Goal: Task Accomplishment & Management: Complete application form

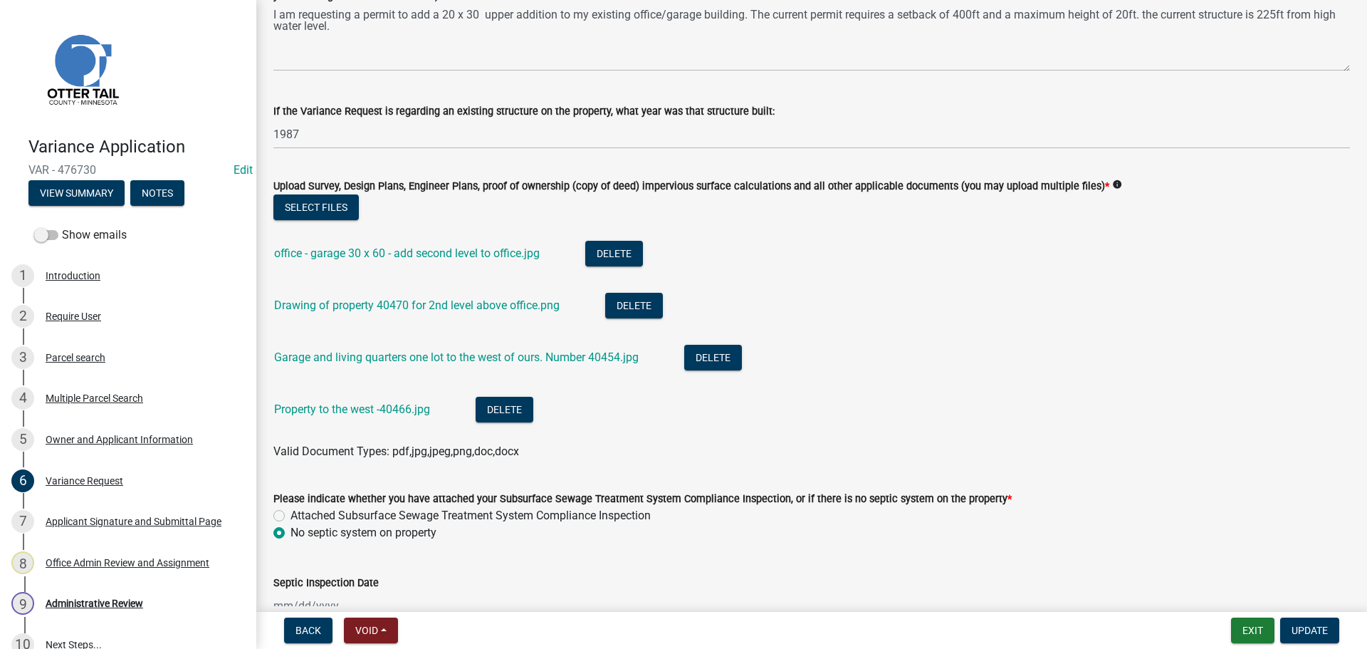
scroll to position [352, 0]
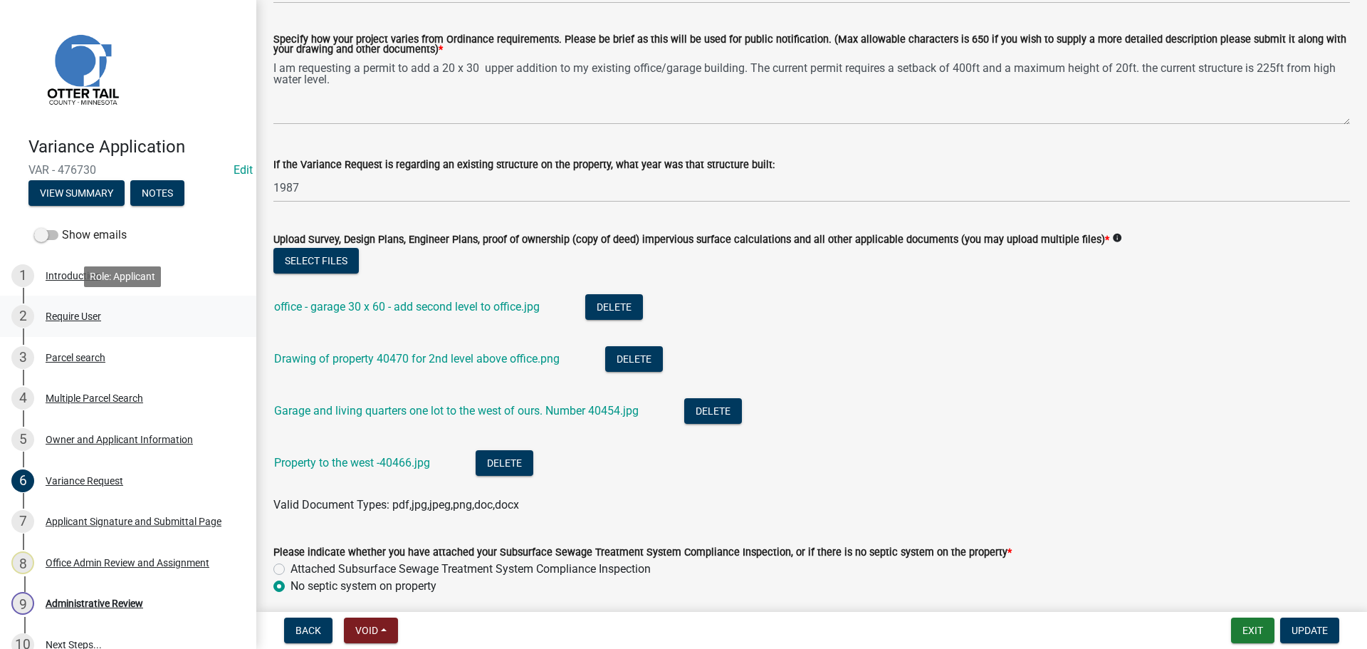
click at [75, 314] on div "Require User" at bounding box center [74, 316] width 56 height 10
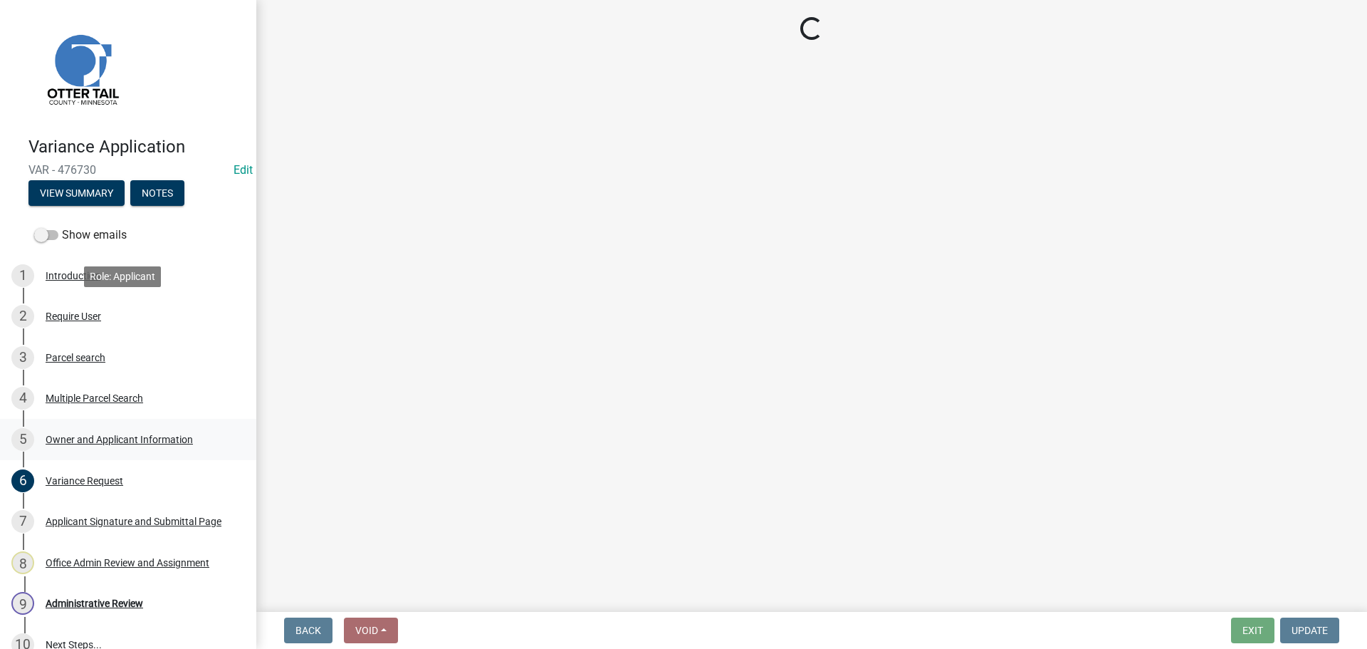
scroll to position [0, 0]
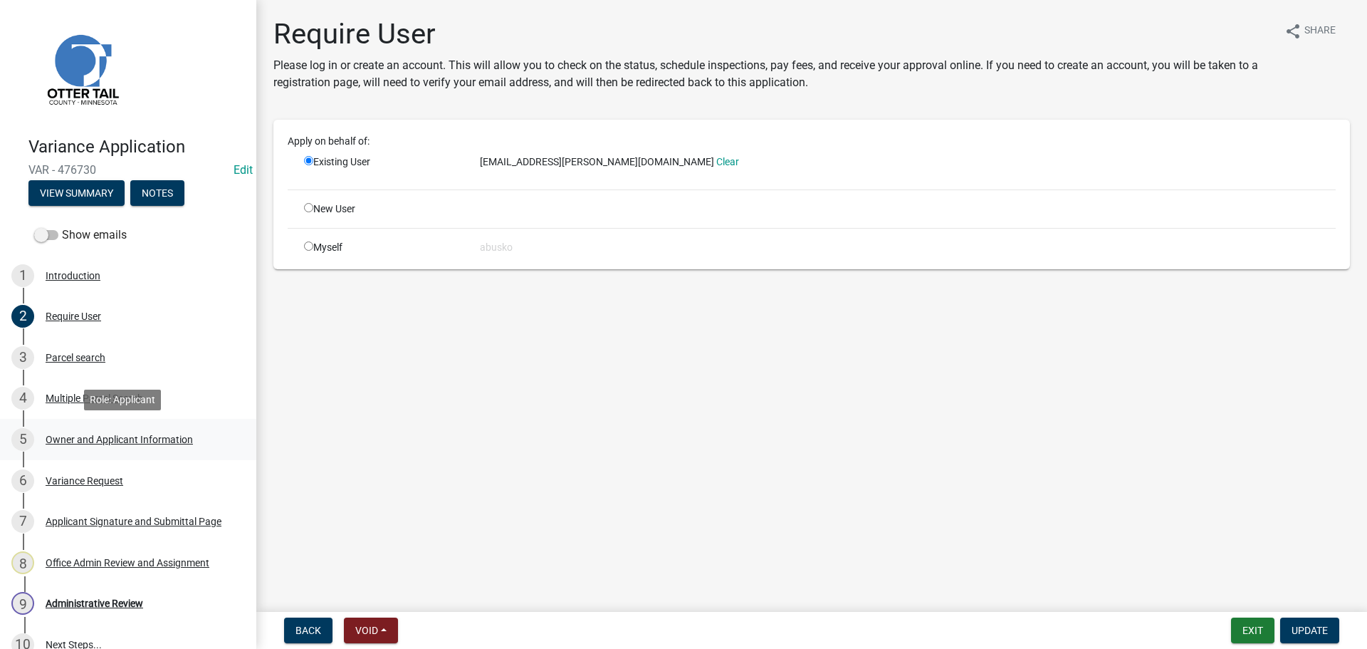
click at [93, 437] on div "Owner and Applicant Information" at bounding box center [119, 439] width 147 height 10
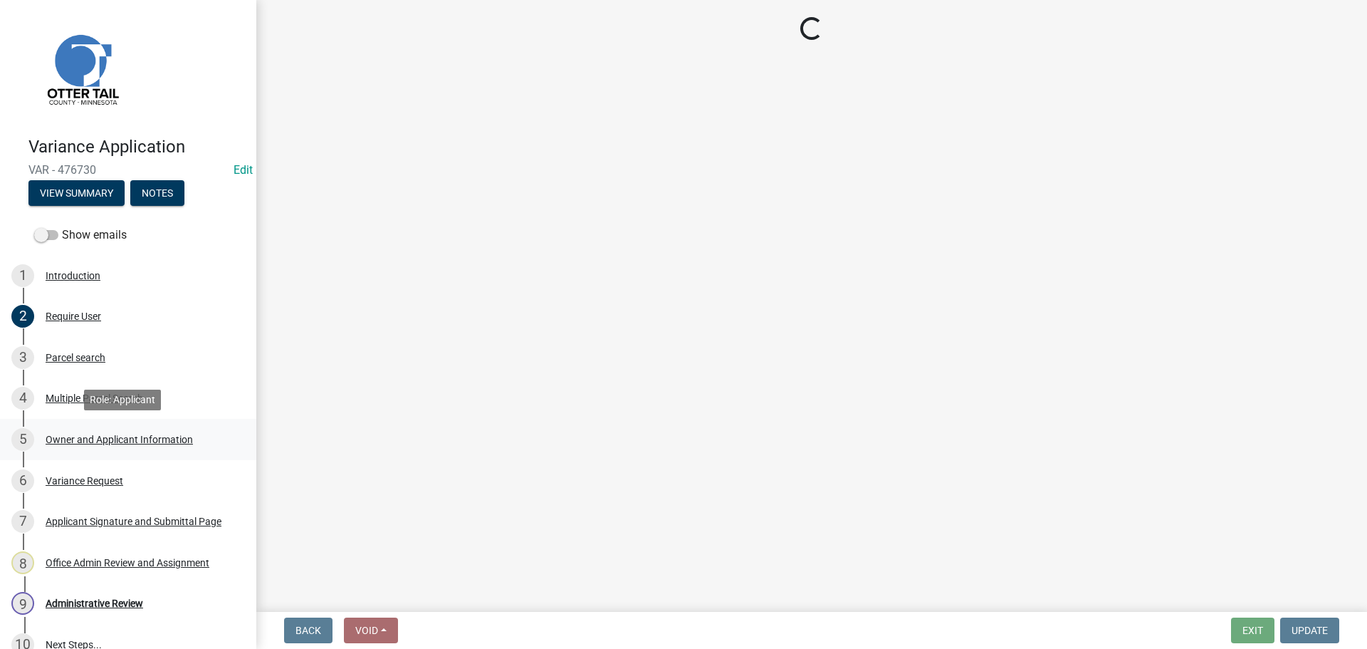
select select "ebef668c-e666-4f0f-b24a-d79aaee39ebe"
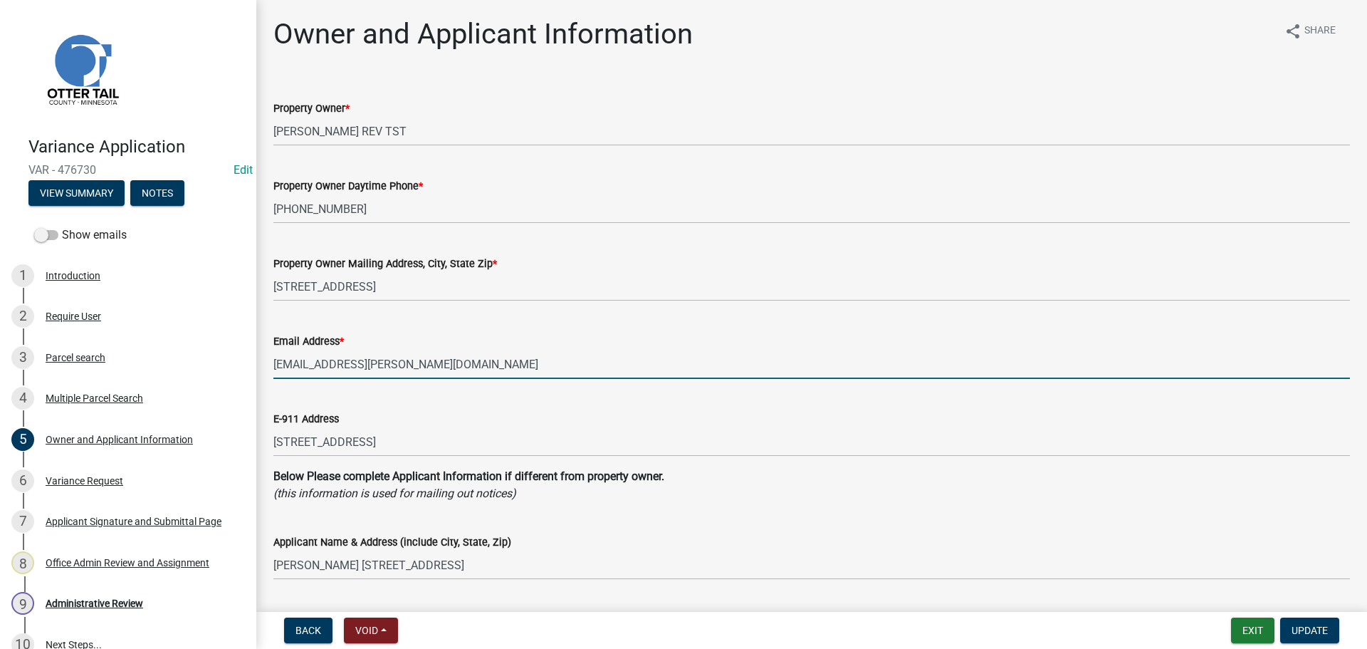
drag, startPoint x: 417, startPoint y: 368, endPoint x: 274, endPoint y: 364, distance: 142.5
click at [274, 364] on input "[EMAIL_ADDRESS][PERSON_NAME][DOMAIN_NAME]" at bounding box center [811, 364] width 1077 height 29
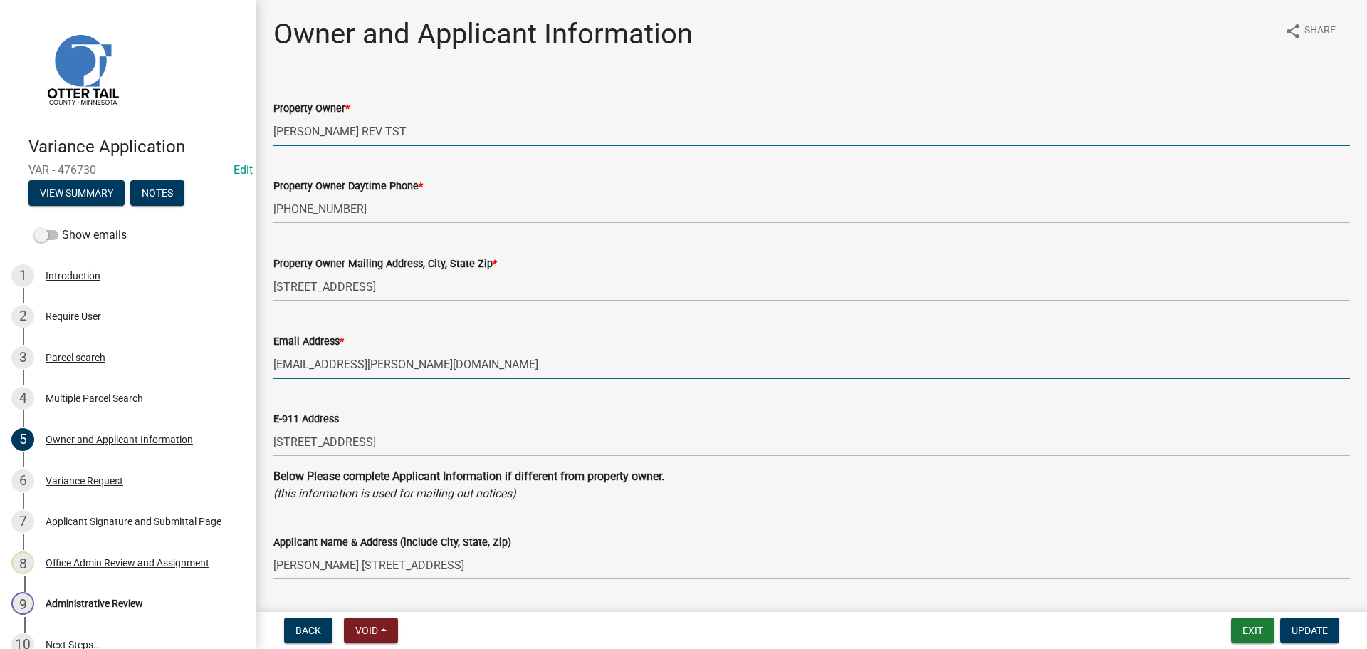
click at [570, 135] on input "[PERSON_NAME] REV TST" at bounding box center [811, 131] width 1077 height 29
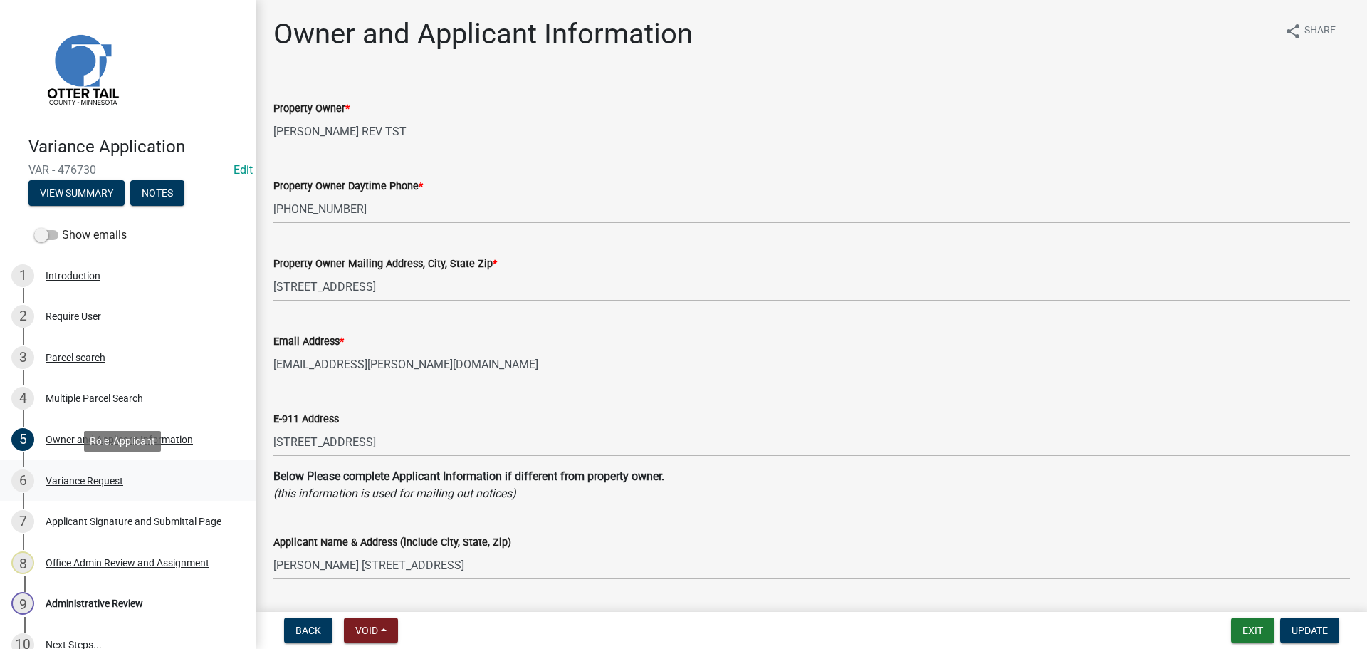
click at [118, 481] on div "Variance Request" at bounding box center [85, 481] width 78 height 10
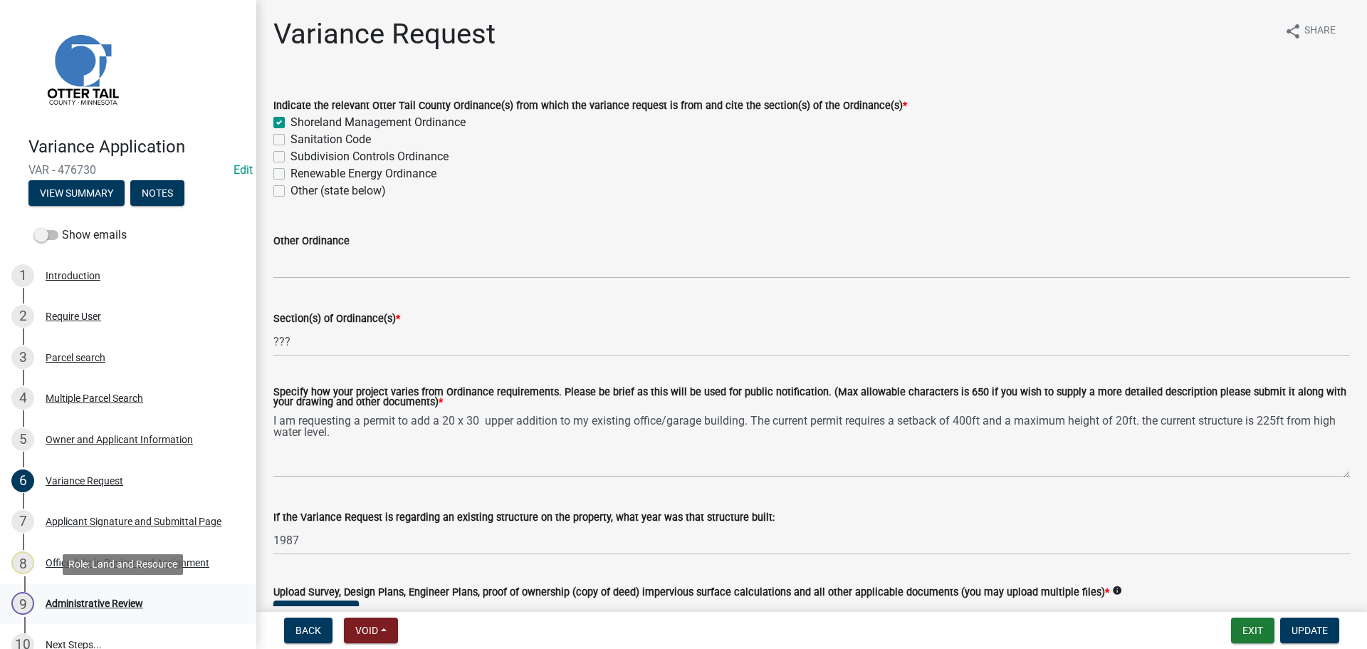
drag, startPoint x: 130, startPoint y: 602, endPoint x: 137, endPoint y: 600, distance: 7.4
click at [130, 602] on div "Administrative Review" at bounding box center [95, 603] width 98 height 10
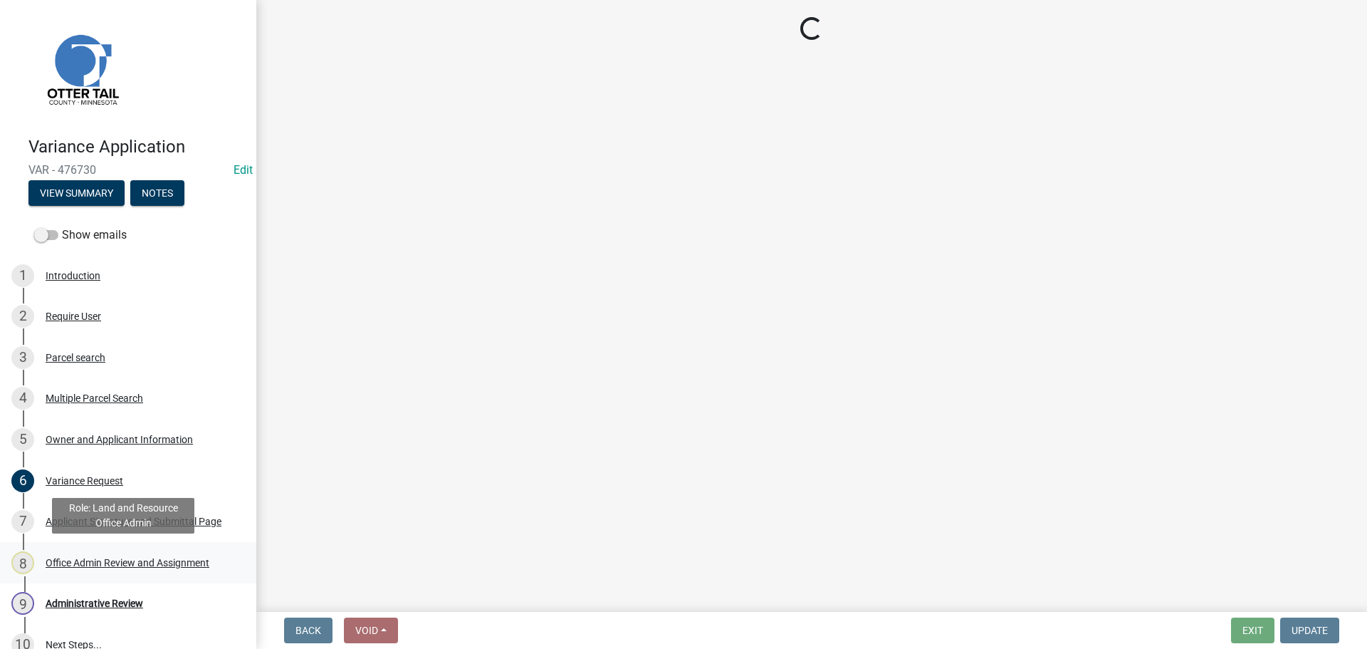
click at [174, 558] on div "Office Admin Review and Assignment" at bounding box center [128, 563] width 164 height 10
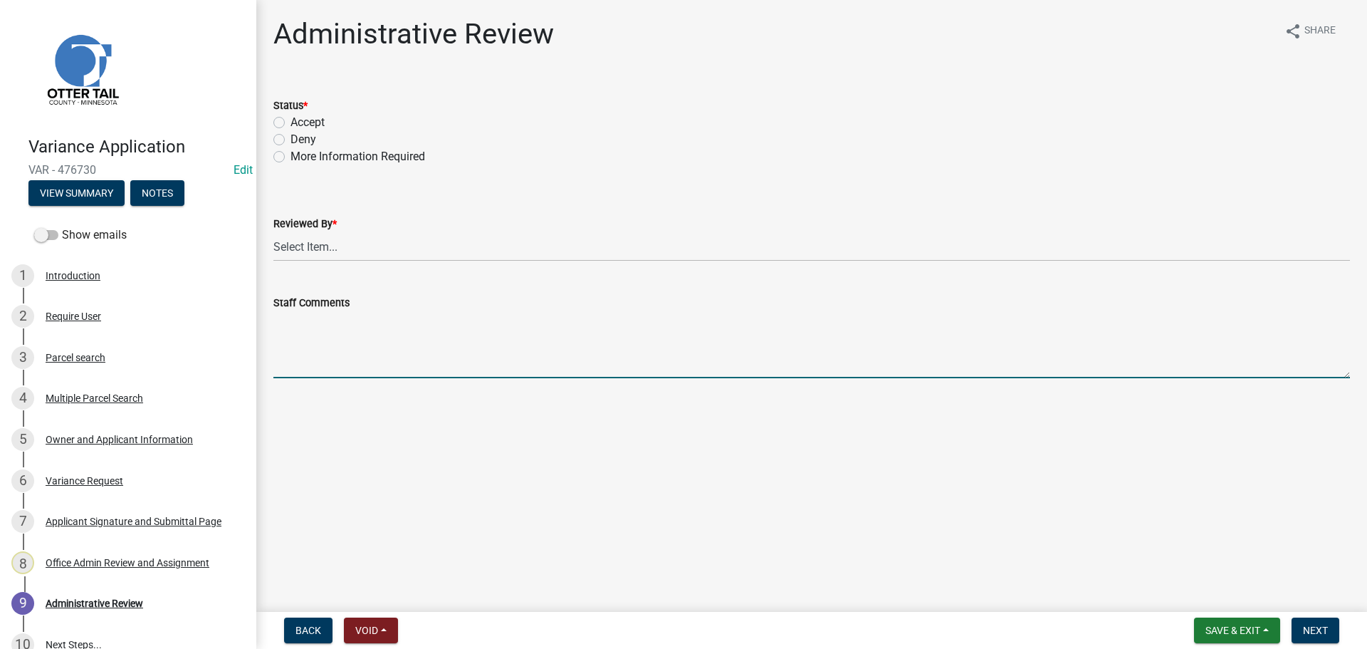
click at [306, 324] on textarea "Staff Comments" at bounding box center [811, 344] width 1077 height 67
paste textarea "I have reviewed your variance application for a second story addition to the ex…"
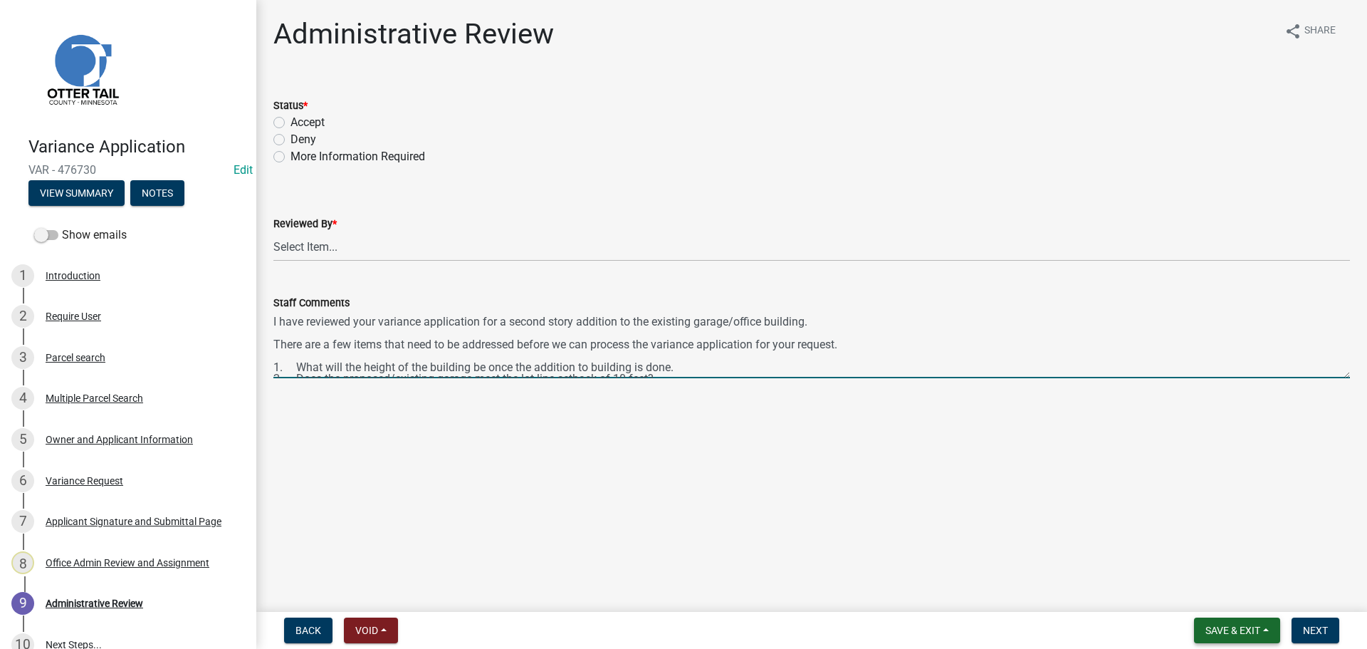
type textarea "I have reviewed your variance application for a second story addition to the ex…"
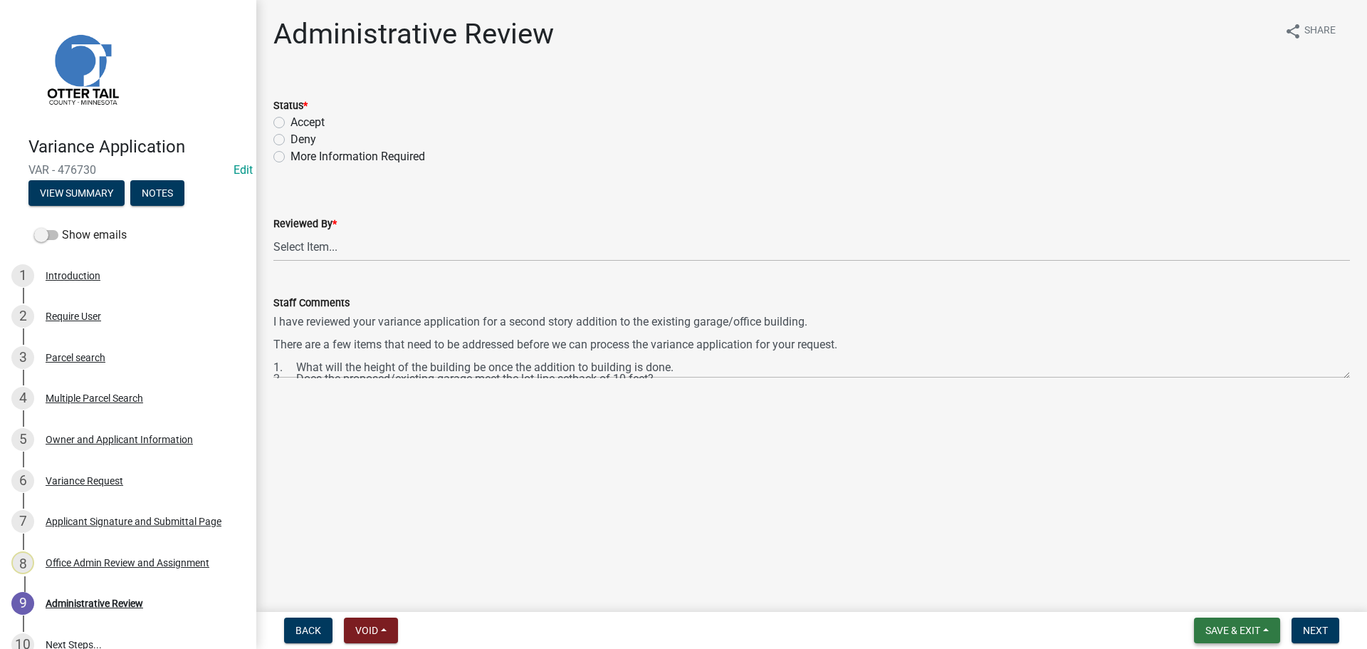
click at [1228, 627] on span "Save & Exit" at bounding box center [1233, 630] width 55 height 11
click at [1196, 563] on button "Save" at bounding box center [1223, 559] width 114 height 34
click at [1243, 626] on span "Save & Exit" at bounding box center [1233, 630] width 55 height 11
click at [1222, 600] on button "Save & Exit" at bounding box center [1223, 593] width 114 height 34
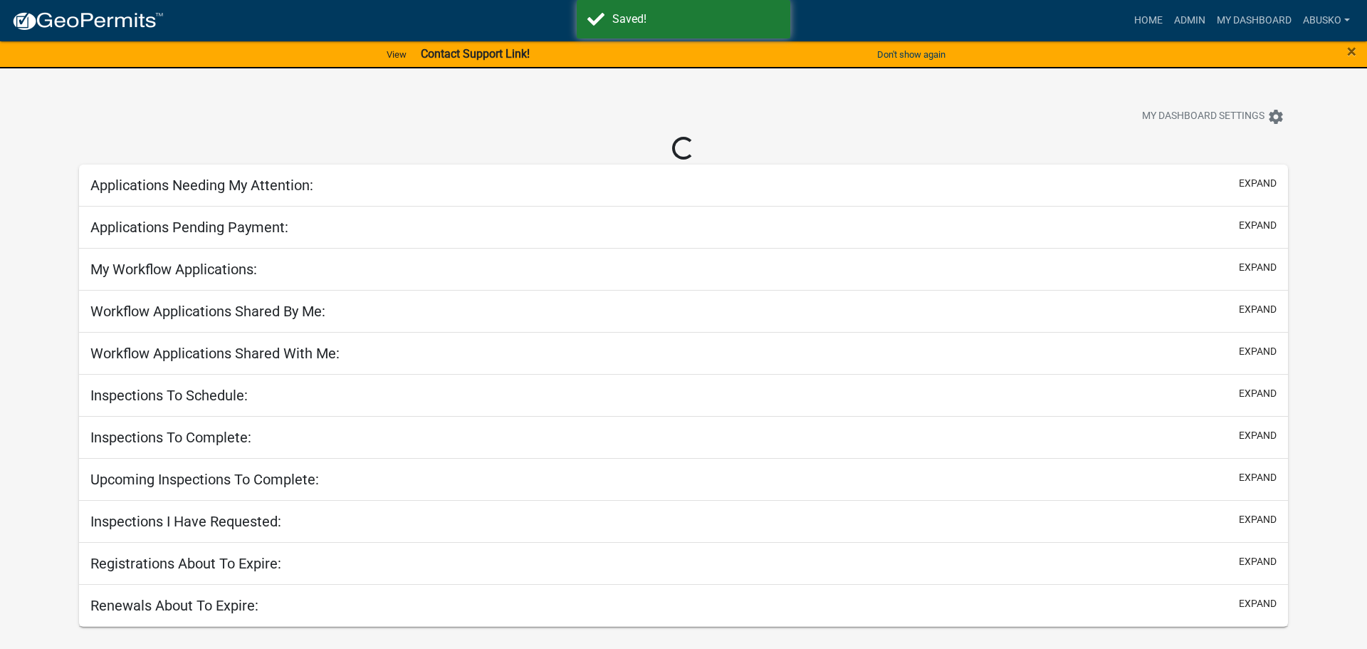
select select "1: 25"
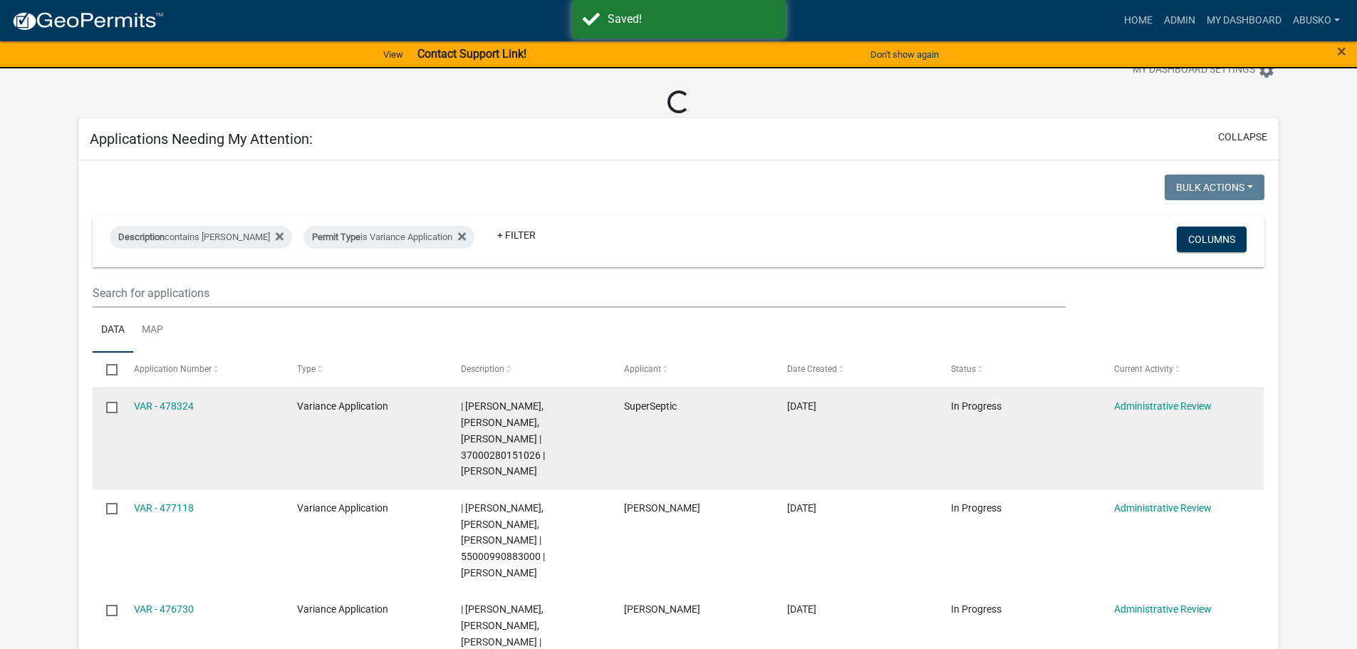
scroll to position [71, 0]
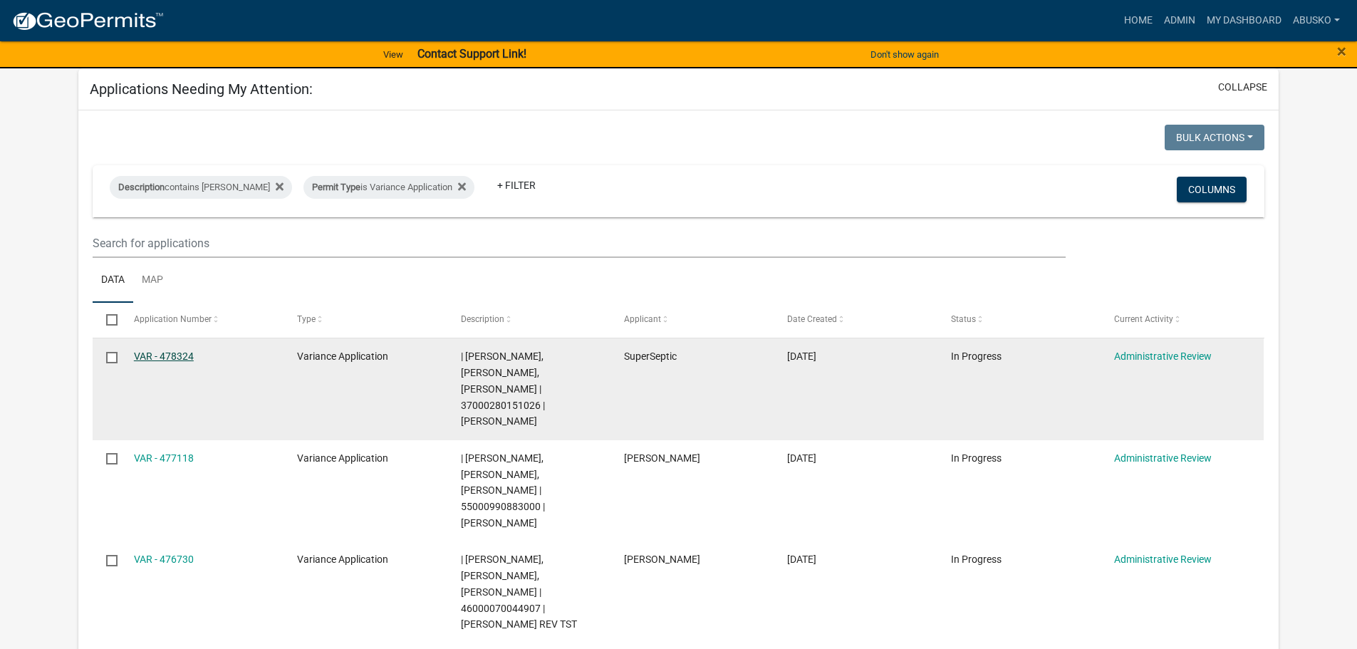
click at [161, 350] on link "VAR - 478324" at bounding box center [164, 355] width 60 height 11
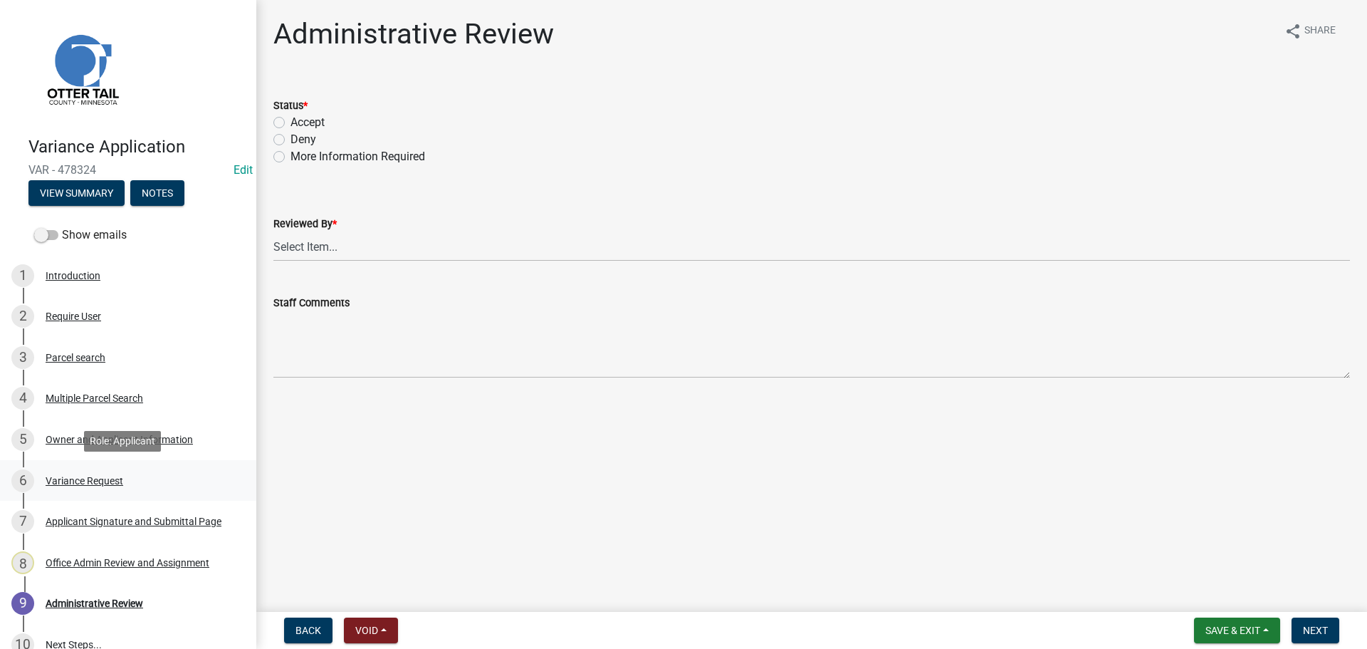
click at [74, 476] on div "Variance Request" at bounding box center [85, 481] width 78 height 10
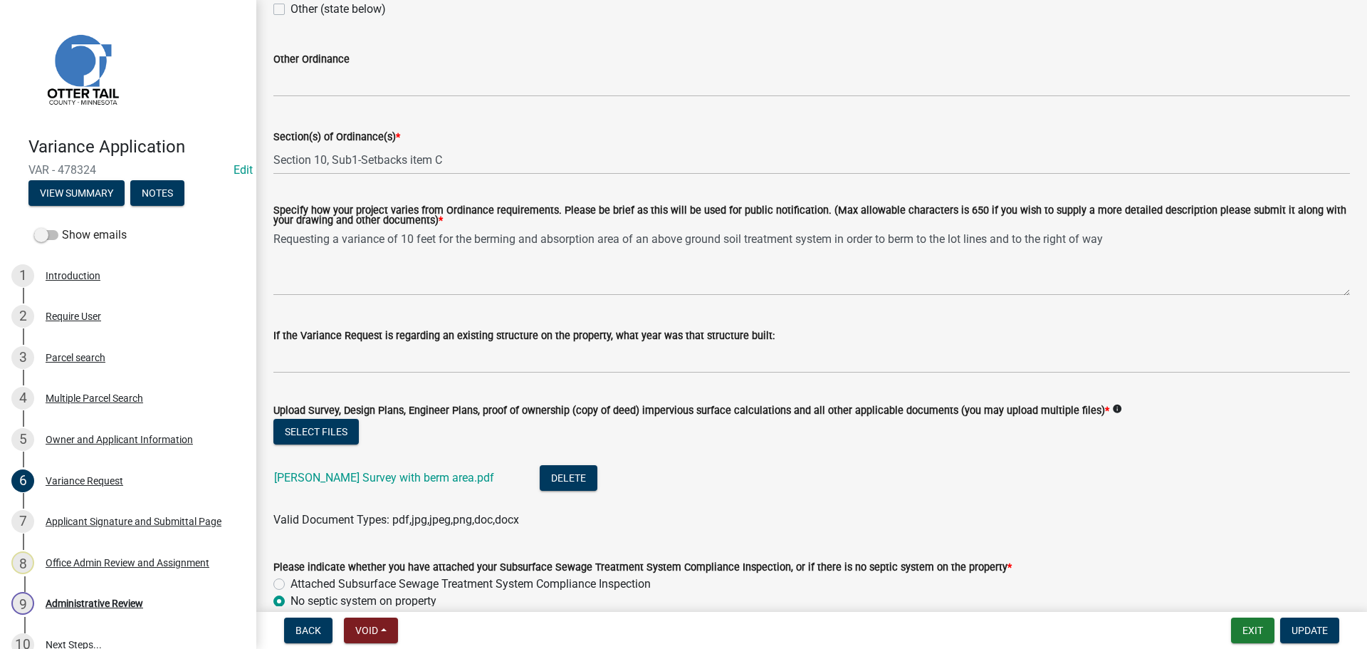
scroll to position [214, 0]
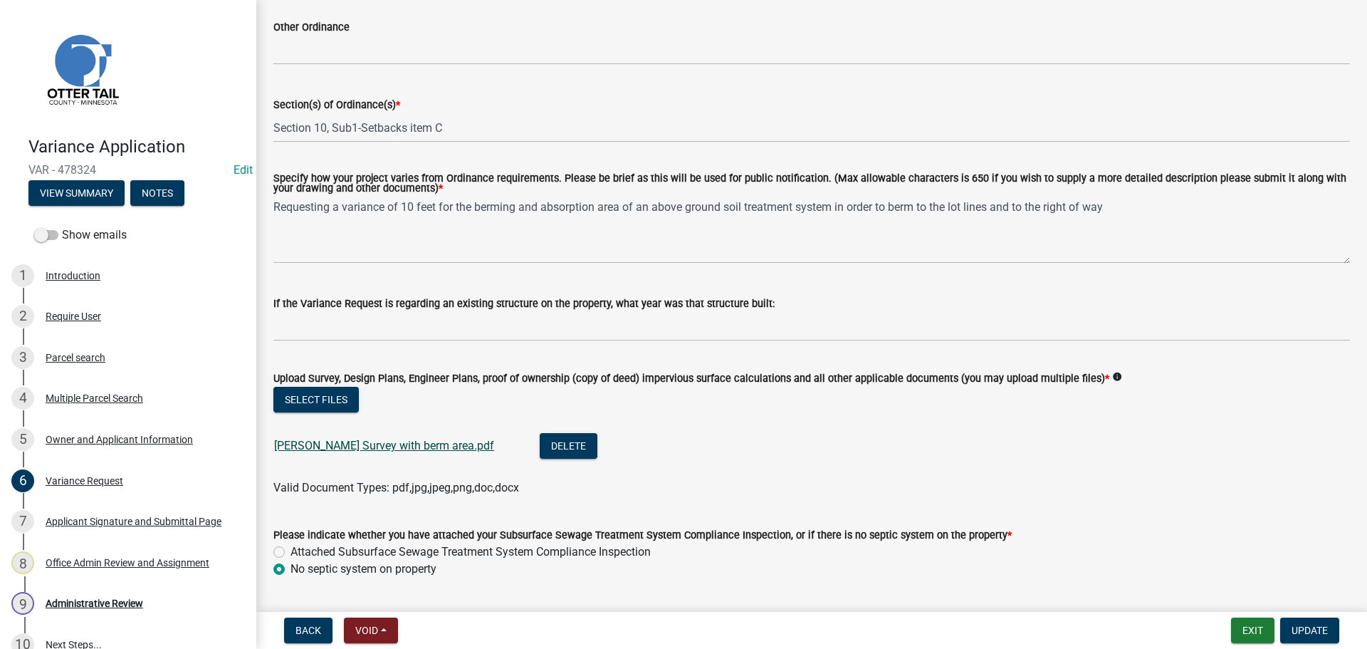
click at [406, 449] on link "[PERSON_NAME] Survey with berm area.pdf" at bounding box center [384, 446] width 220 height 14
click at [74, 439] on div "Owner and Applicant Information" at bounding box center [119, 439] width 147 height 10
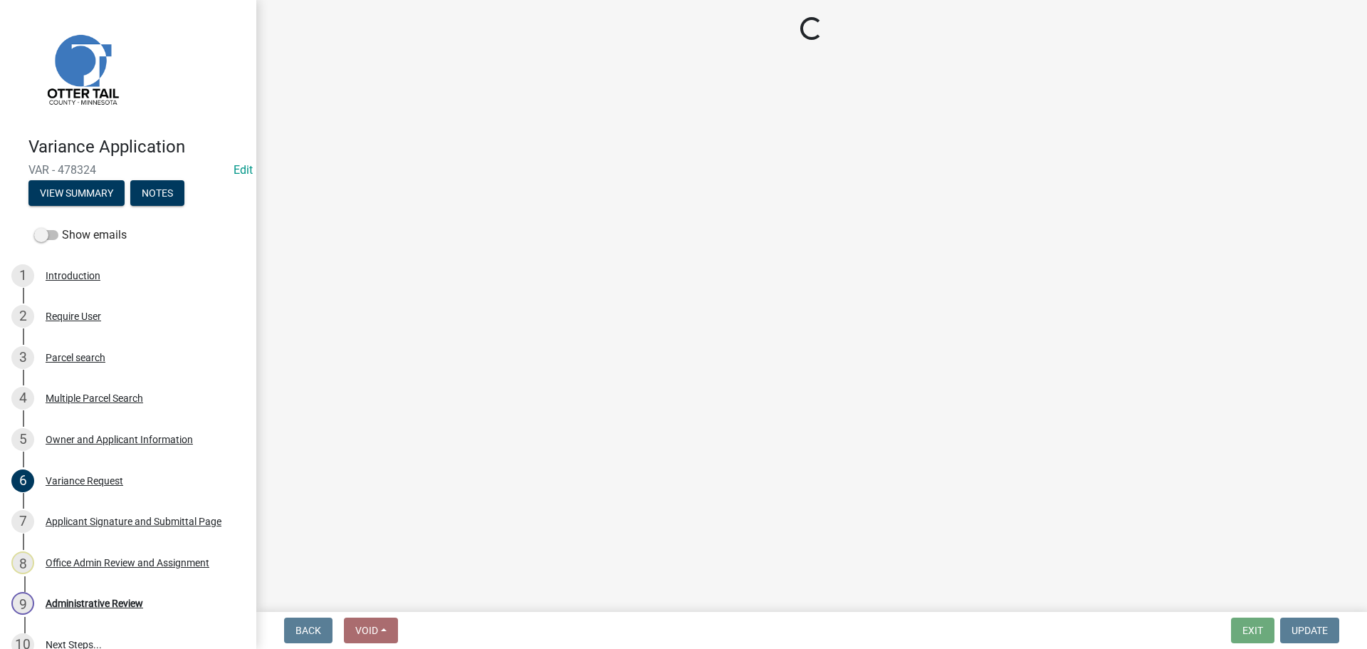
select select "26d9dc3a-5afa-4bd9-b8d6-98f5eeaf68e9"
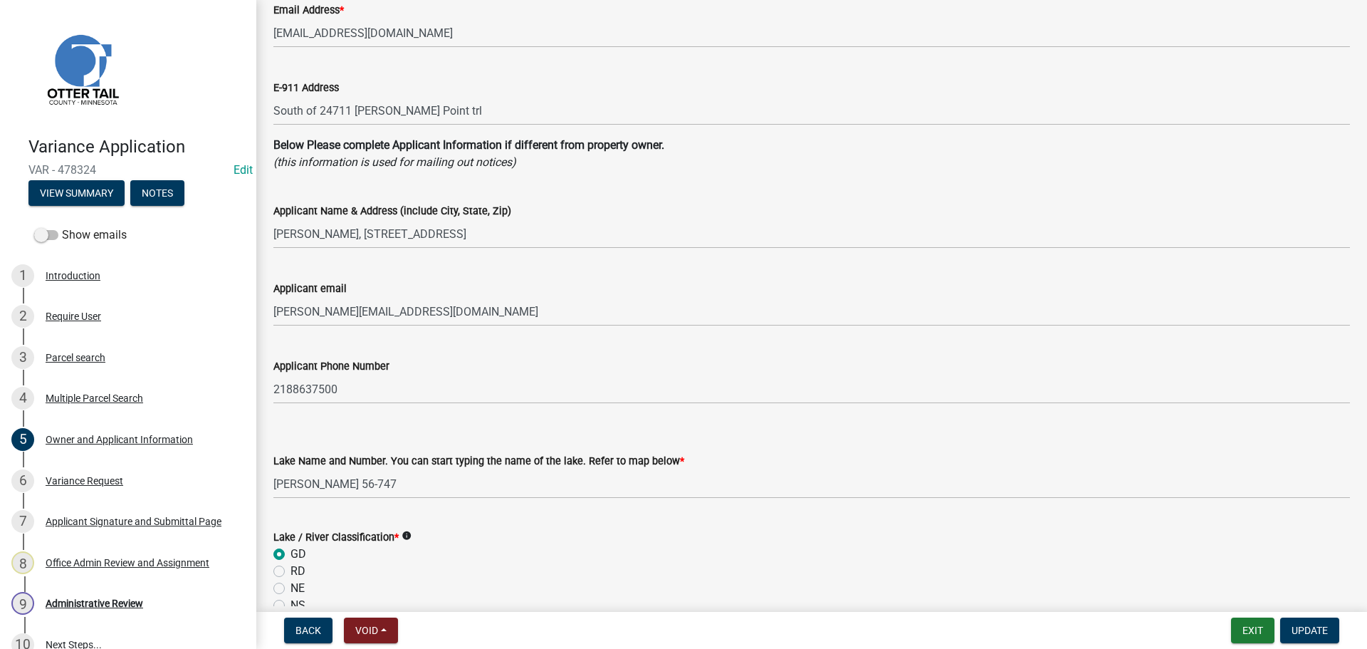
scroll to position [356, 0]
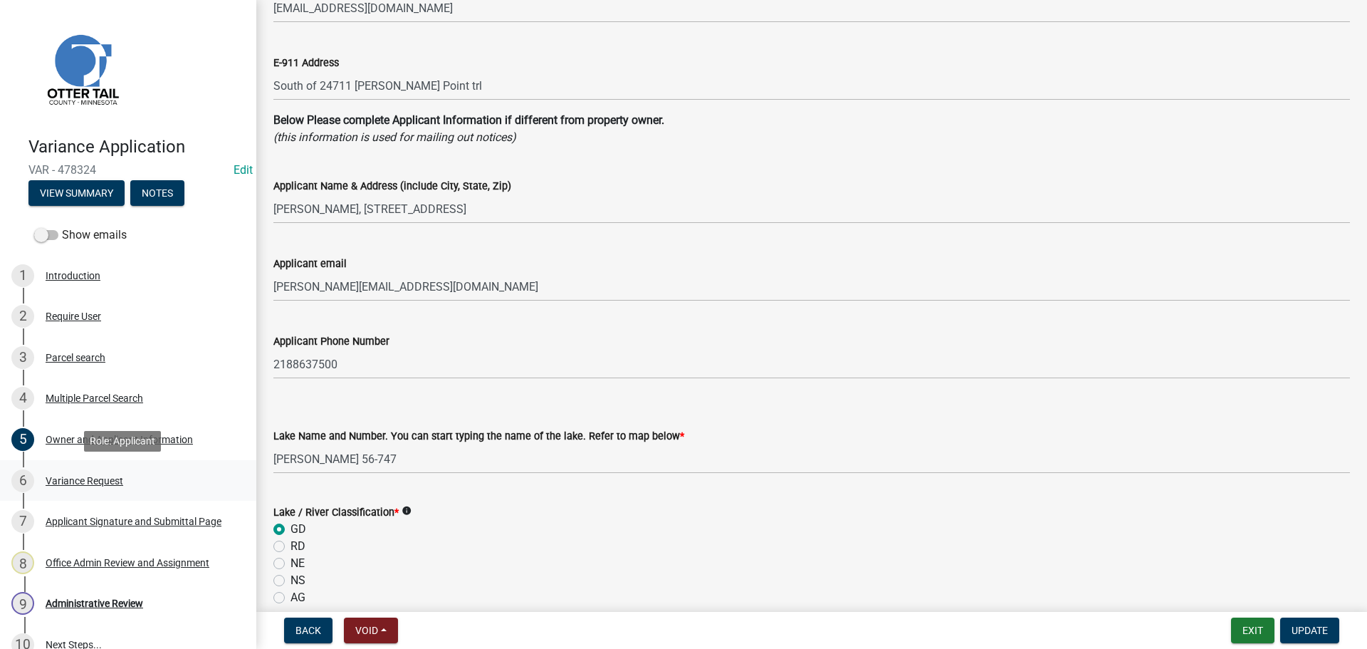
click at [77, 477] on div "Variance Request" at bounding box center [85, 481] width 78 height 10
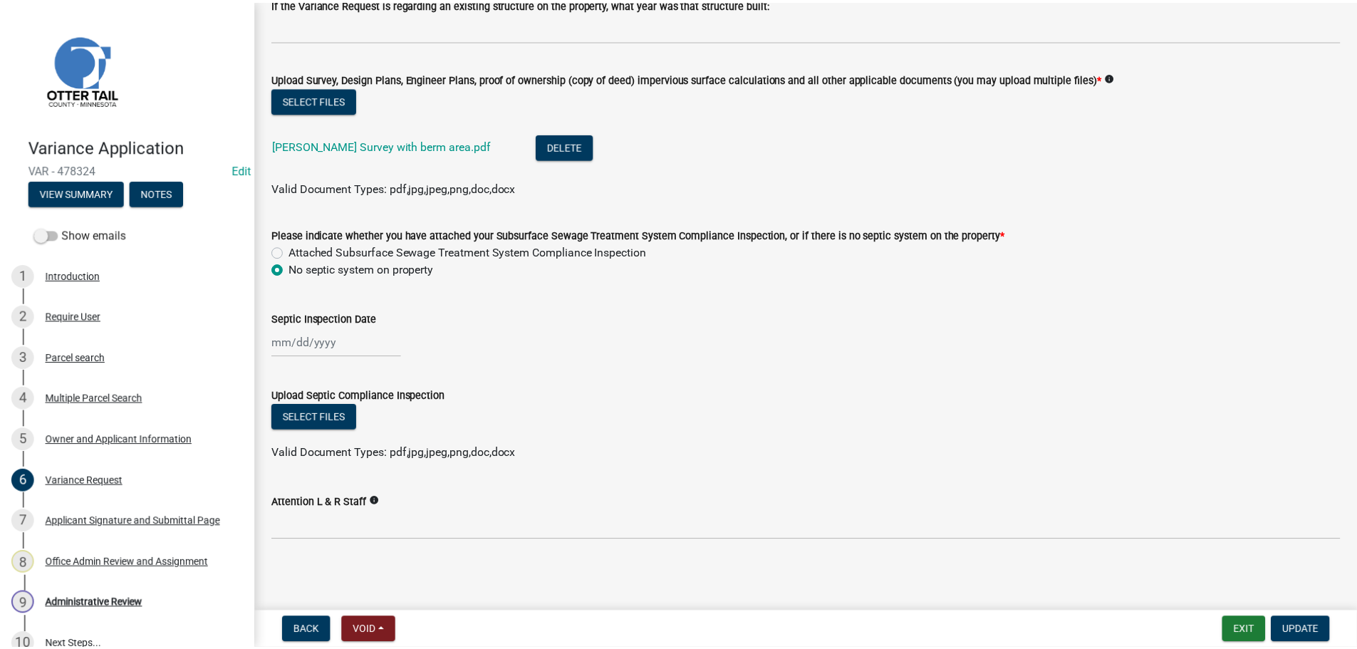
scroll to position [516, 0]
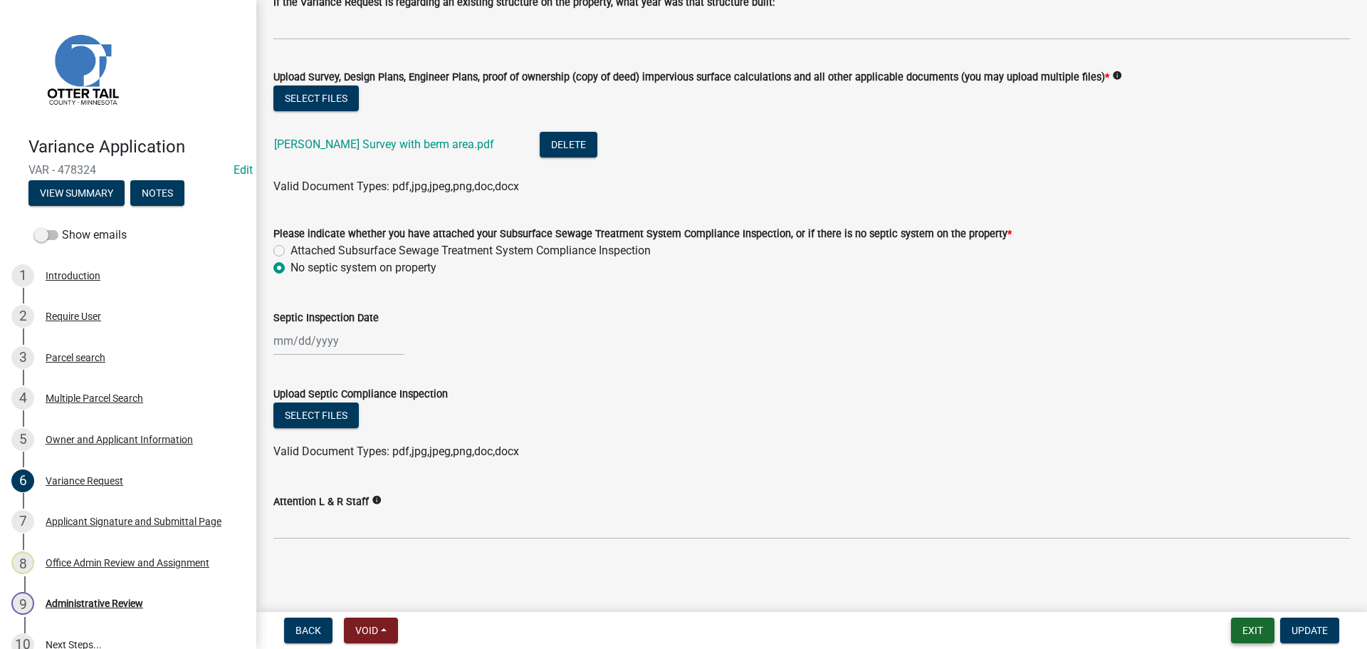
click at [1258, 629] on button "Exit" at bounding box center [1252, 630] width 43 height 26
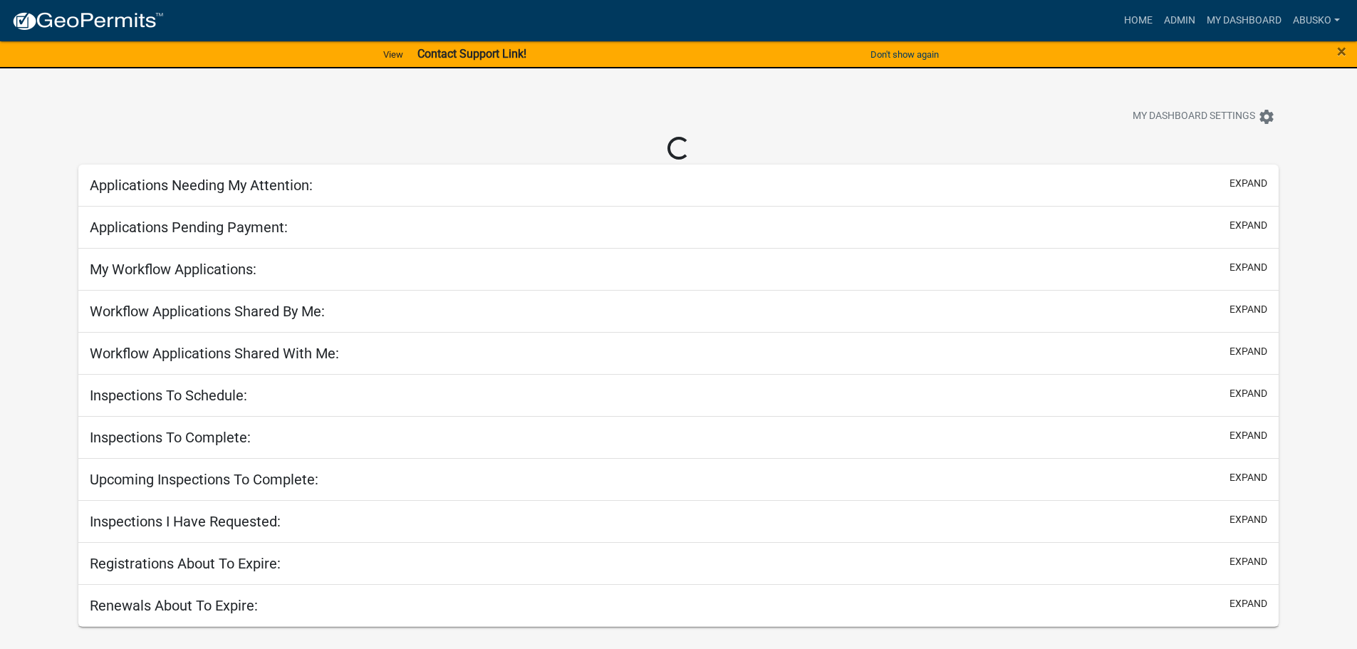
select select "1: 25"
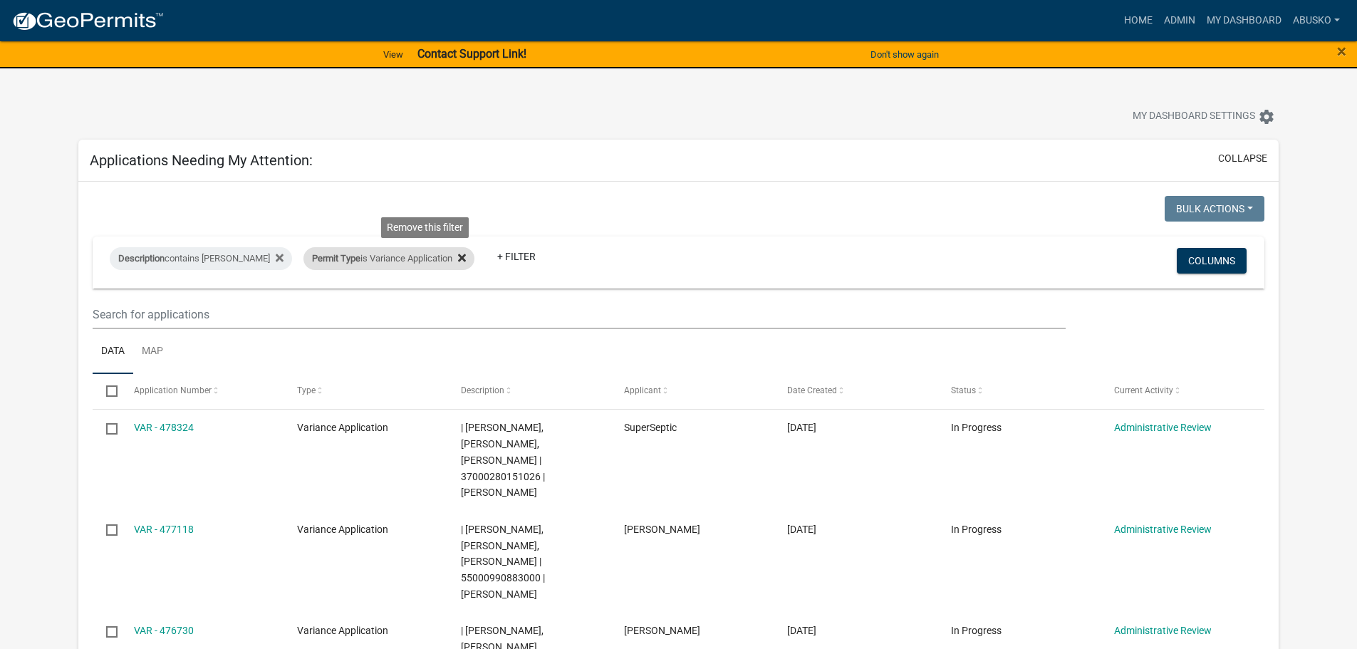
click at [458, 261] on icon at bounding box center [462, 257] width 8 height 11
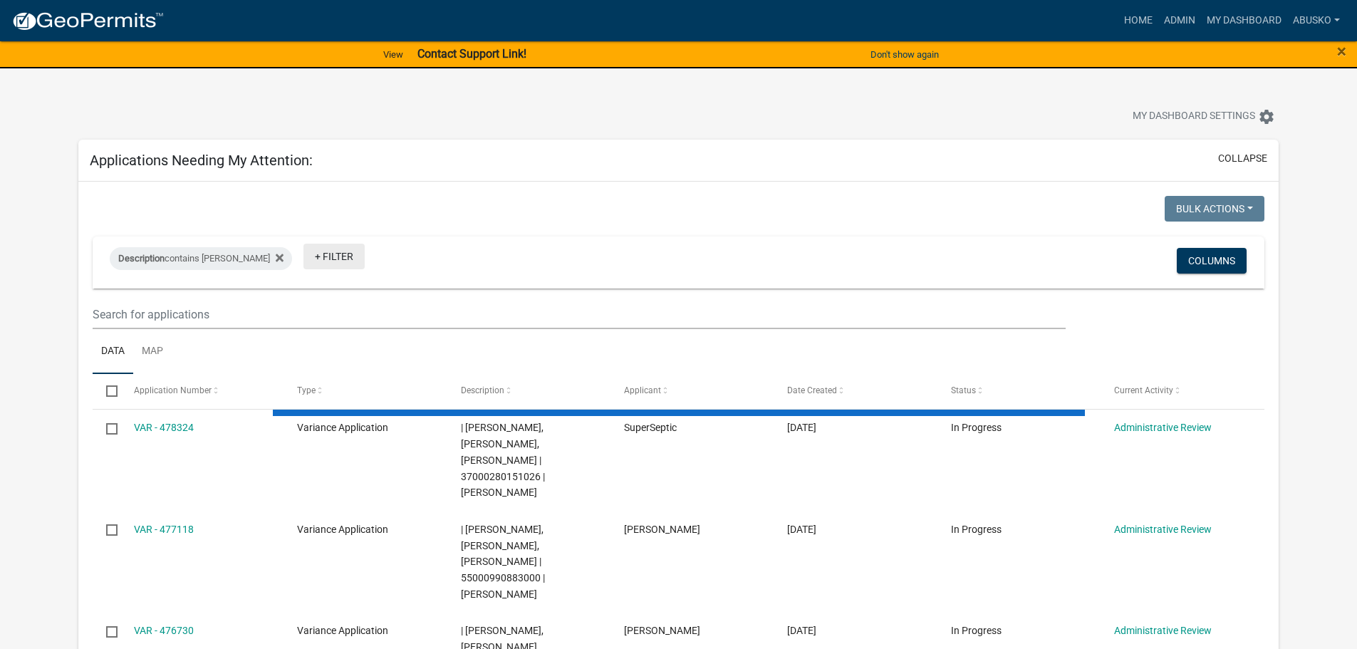
click at [304, 256] on link "+ Filter" at bounding box center [333, 257] width 61 height 26
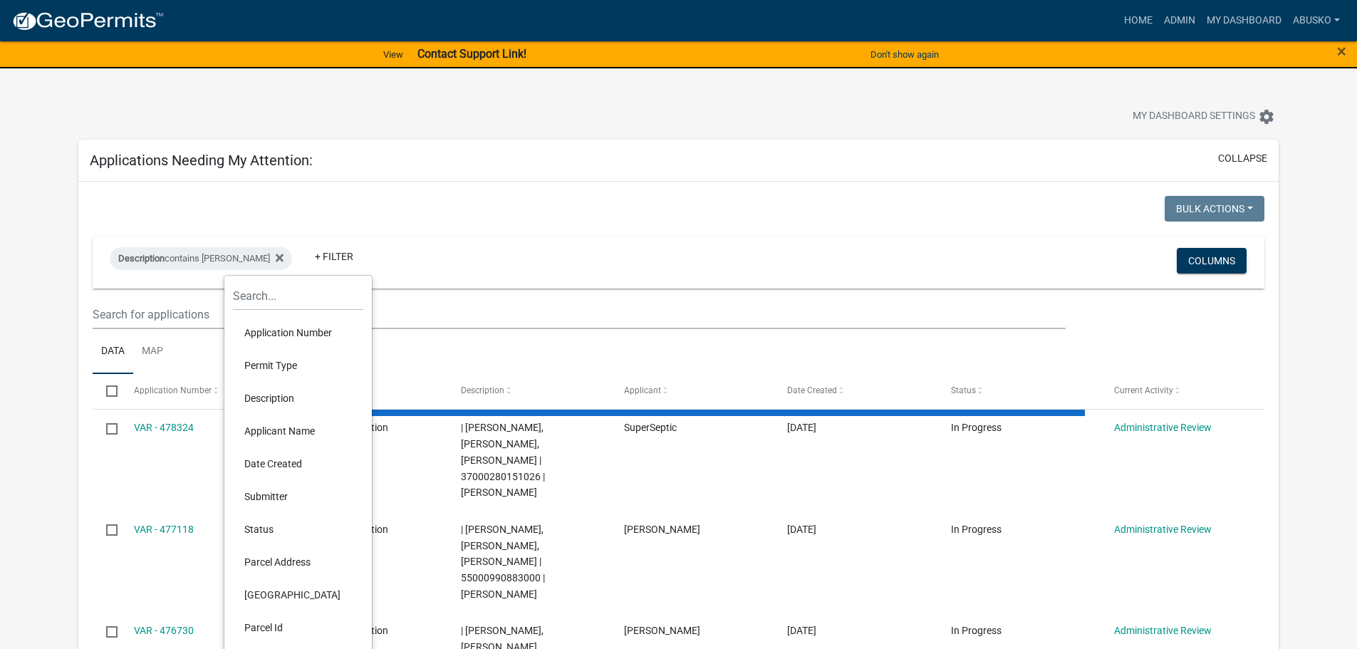
click at [273, 362] on li "Permit Type" at bounding box center [298, 365] width 130 height 33
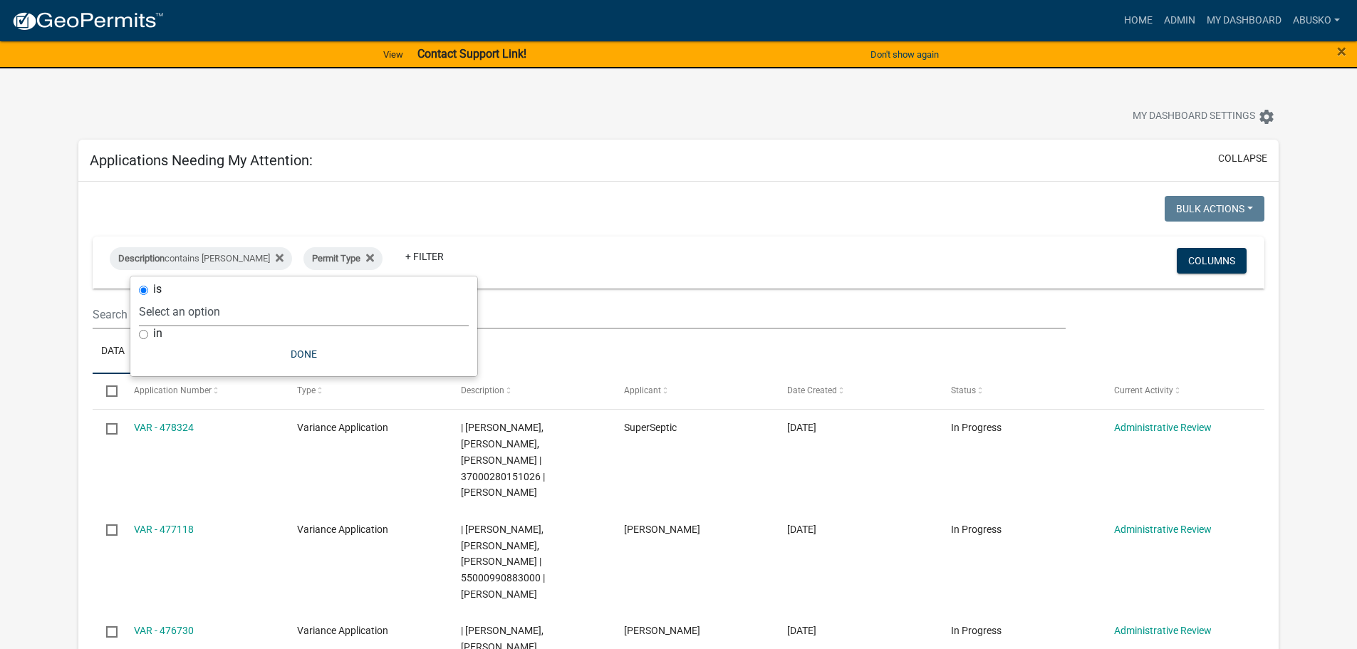
click at [204, 305] on select "Select an option Building Contractor / Excavators (Registration) Building Contr…" at bounding box center [304, 311] width 330 height 29
select select "6e4aec68-bfe6-4728-abf4-01362d967f60"
click at [216, 297] on select "Select an option Building Contractor / Excavators (Registration) Building Contr…" at bounding box center [304, 311] width 330 height 29
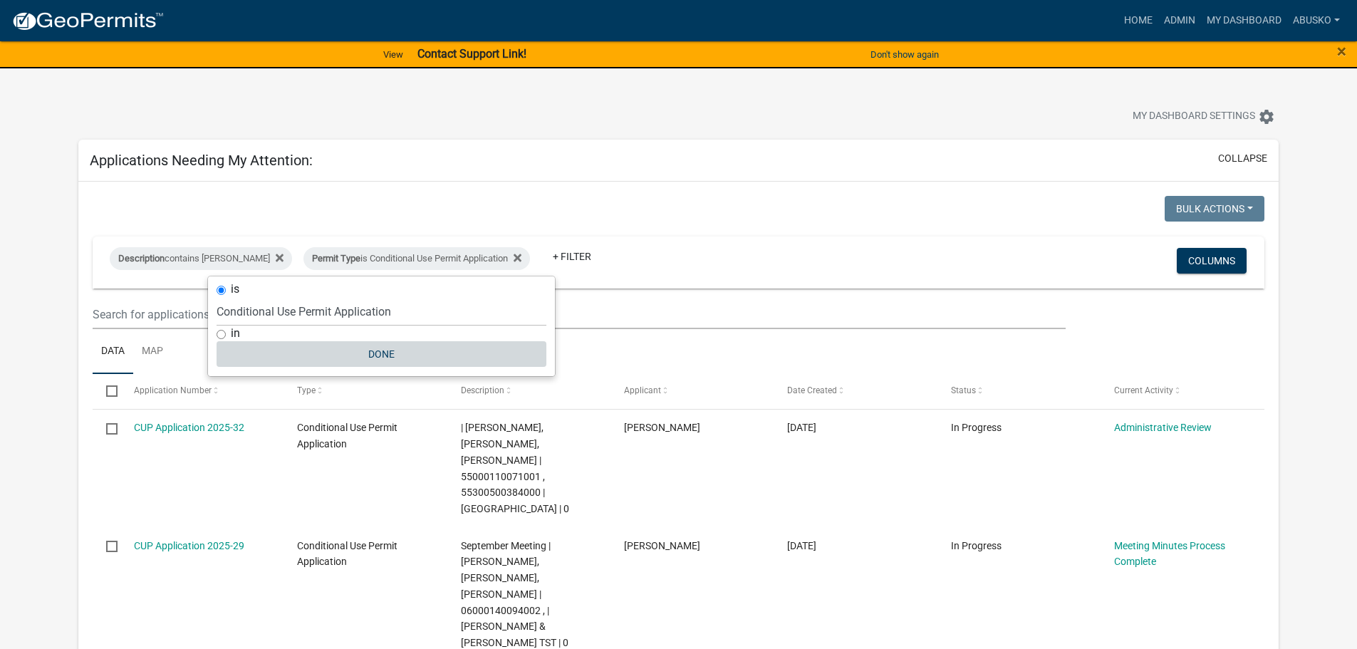
click at [388, 348] on button "Done" at bounding box center [381, 354] width 330 height 26
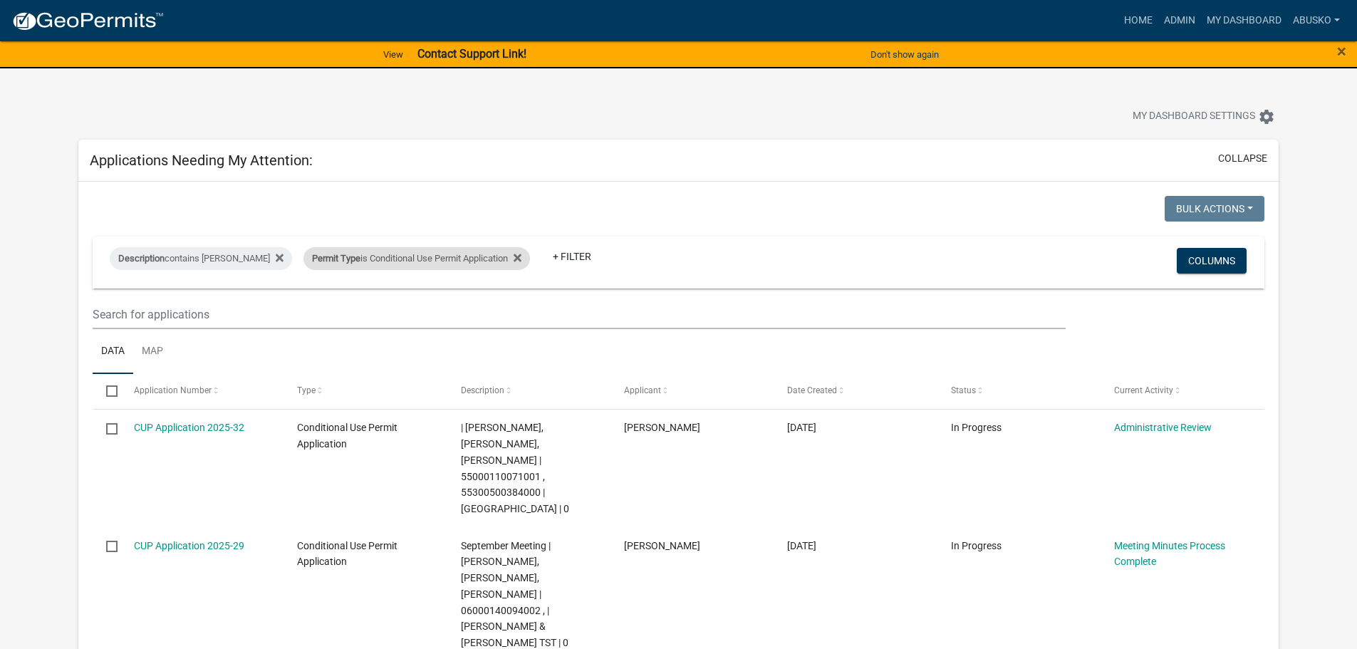
click at [491, 258] on div "Permit Type is Conditional Use Permit Application" at bounding box center [416, 258] width 226 height 23
select select "6e4aec68-bfe6-4728-abf4-01362d967f60"
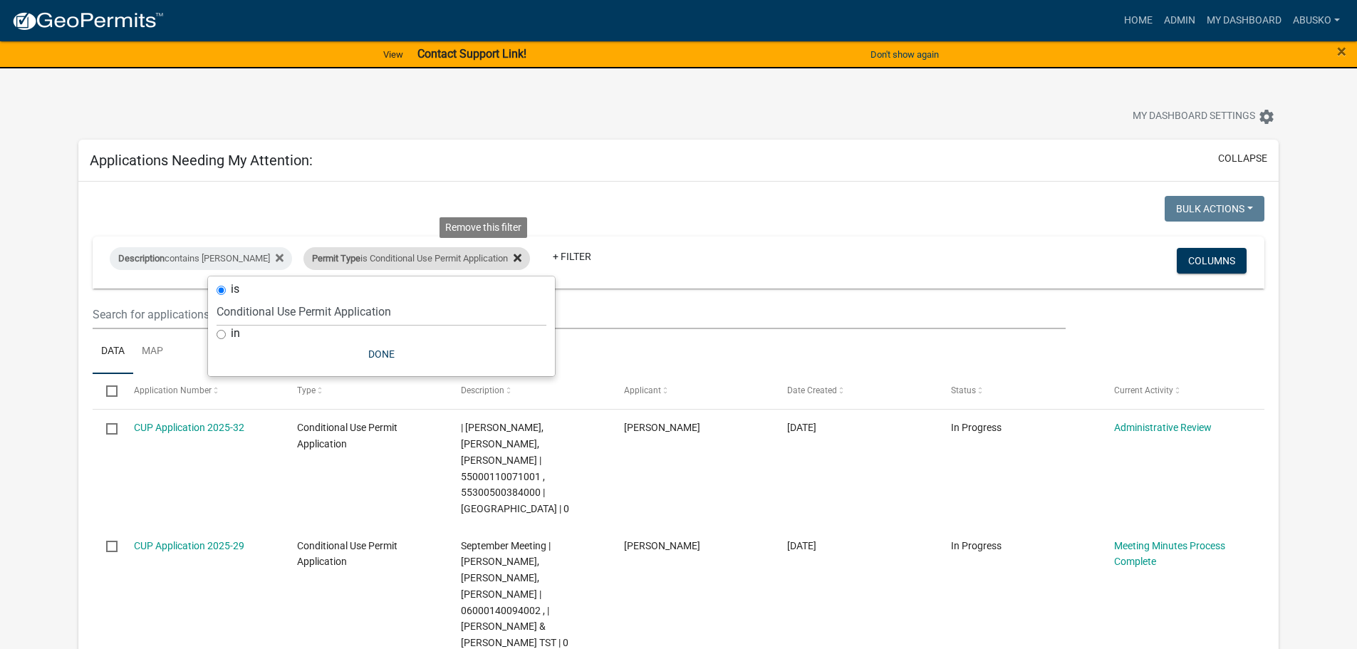
click at [513, 260] on icon at bounding box center [517, 257] width 8 height 11
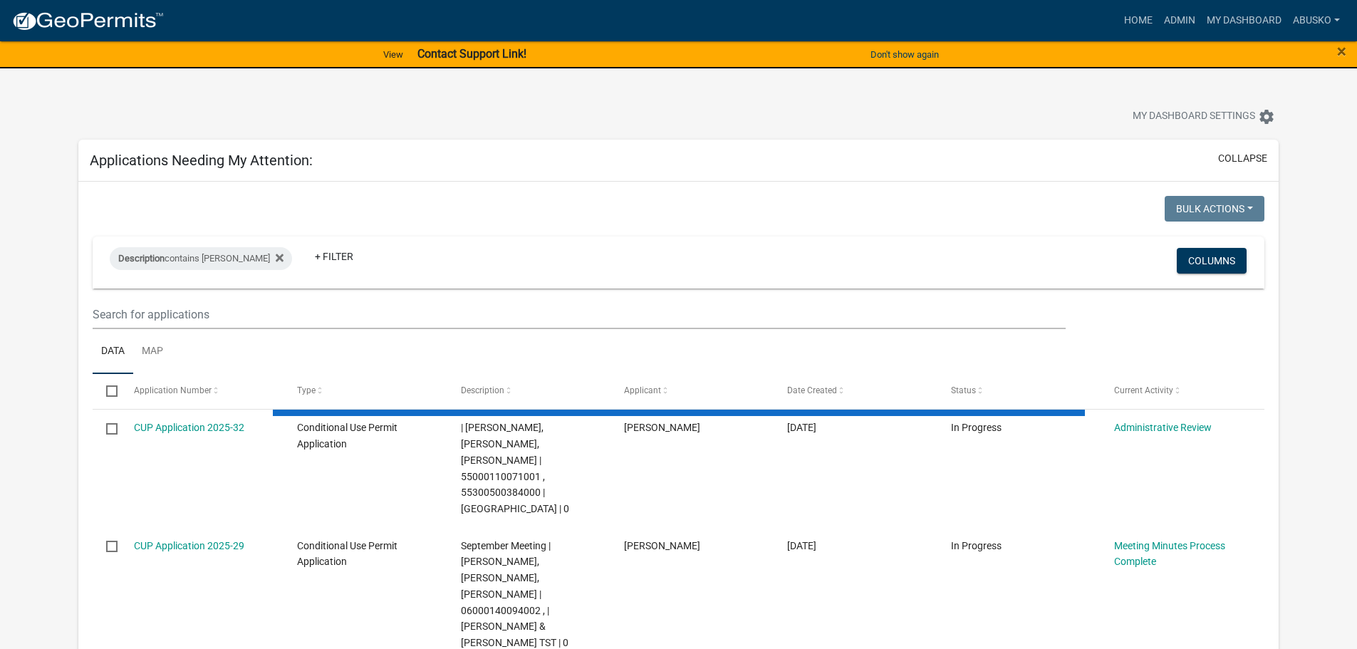
select select "1: 25"
